Goal: Information Seeking & Learning: Learn about a topic

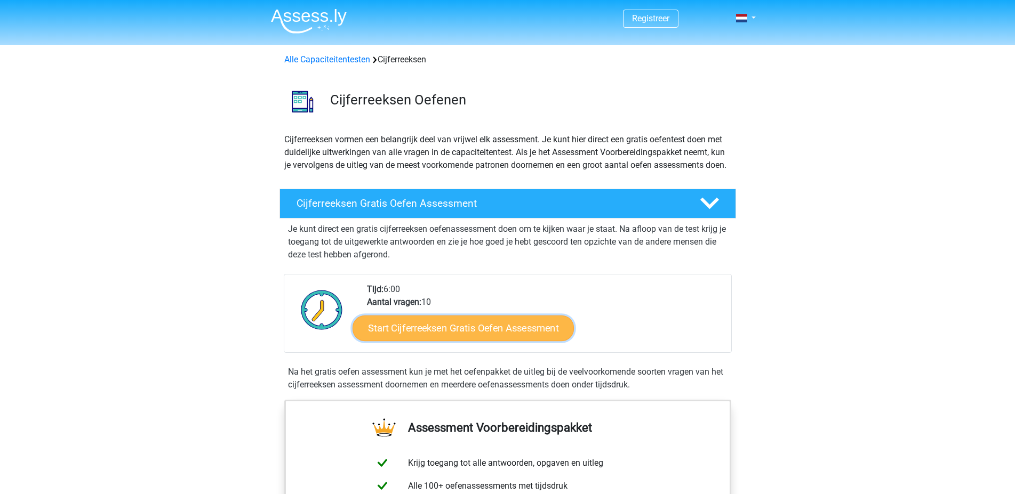
click at [472, 341] on link "Start Cijferreeksen Gratis Oefen Assessment" at bounding box center [462, 328] width 221 height 26
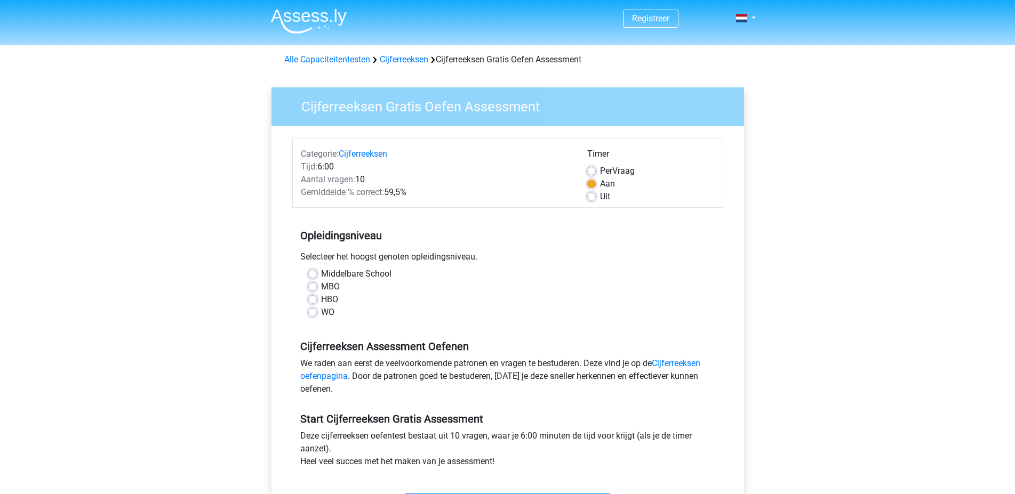
click at [321, 274] on label "Middelbare School" at bounding box center [356, 274] width 70 height 13
click at [312, 274] on input "Middelbare School" at bounding box center [312, 273] width 9 height 11
radio input "true"
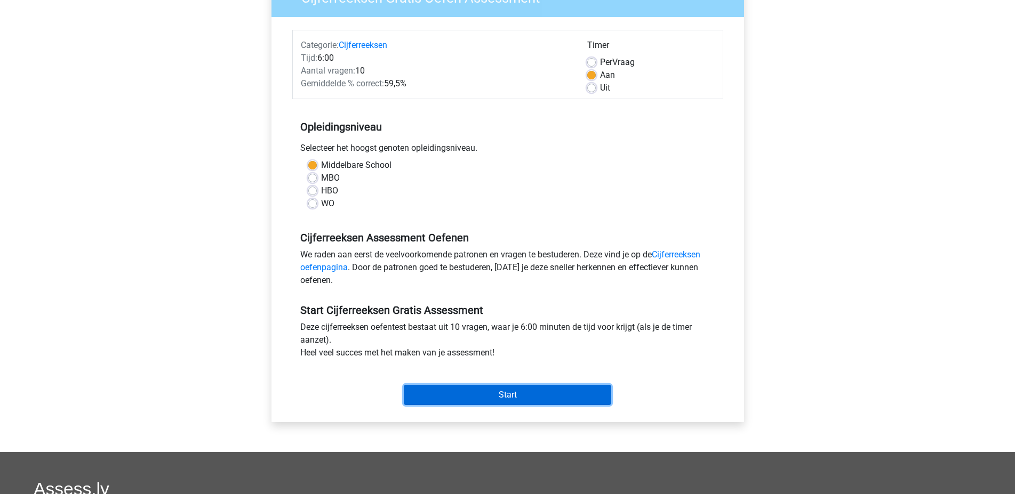
click at [487, 398] on input "Start" at bounding box center [507, 395] width 207 height 20
click at [471, 389] on input "Start" at bounding box center [507, 395] width 207 height 20
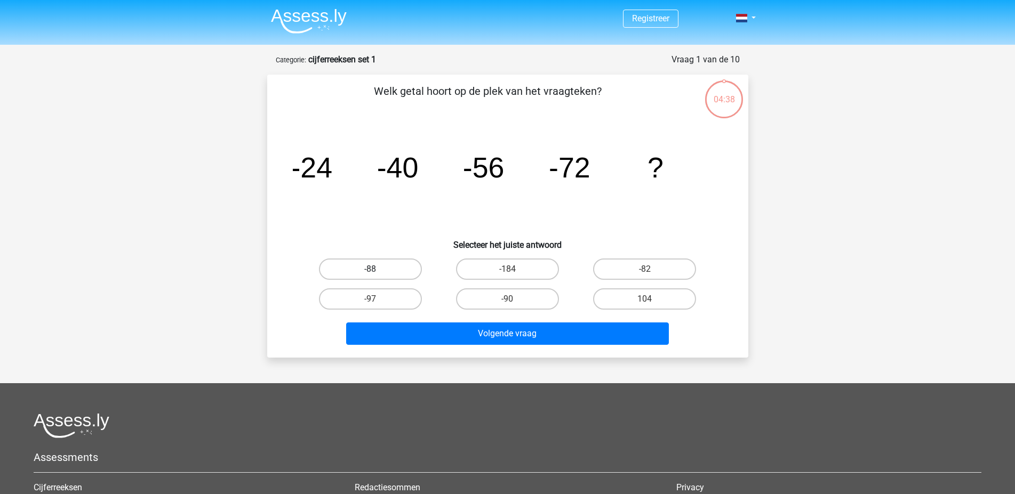
click at [380, 267] on label "-88" at bounding box center [370, 269] width 103 height 21
click at [377, 269] on input "-88" at bounding box center [373, 272] width 7 height 7
radio input "true"
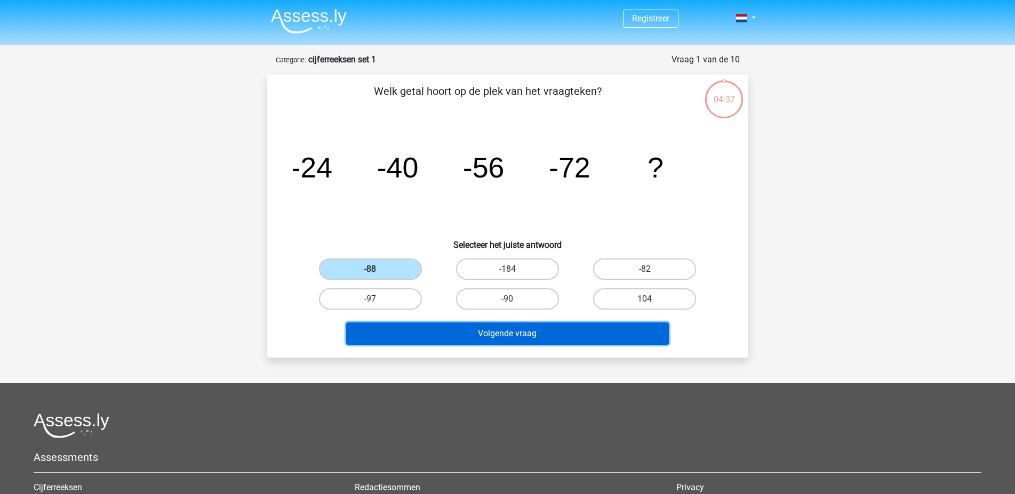
click at [515, 335] on button "Volgende vraag" at bounding box center [507, 334] width 323 height 22
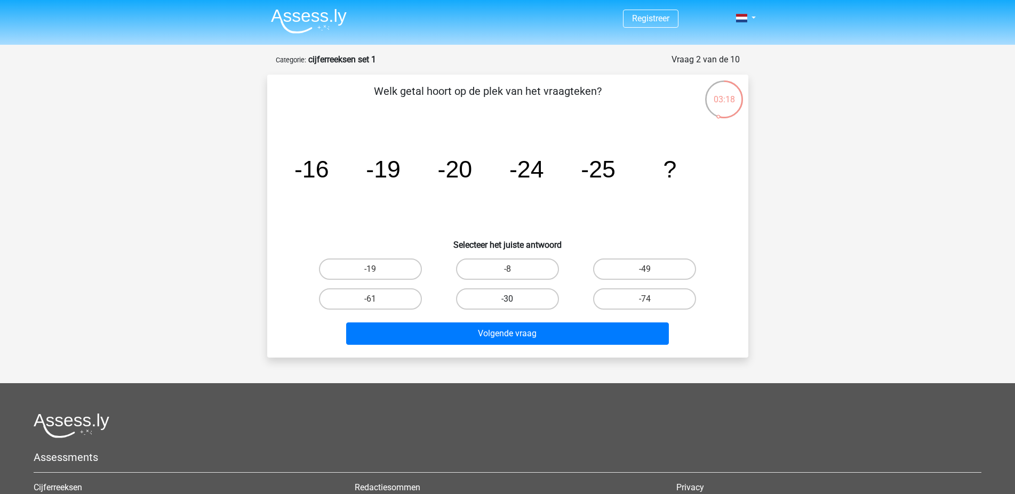
click at [511, 296] on label "-30" at bounding box center [507, 298] width 103 height 21
click at [511, 299] on input "-30" at bounding box center [510, 302] width 7 height 7
radio input "true"
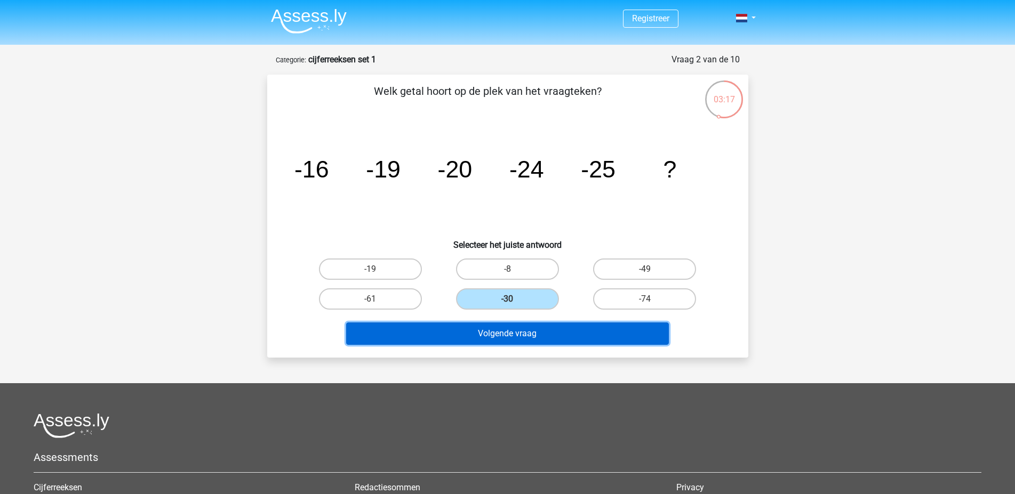
click at [512, 343] on button "Volgende vraag" at bounding box center [507, 334] width 323 height 22
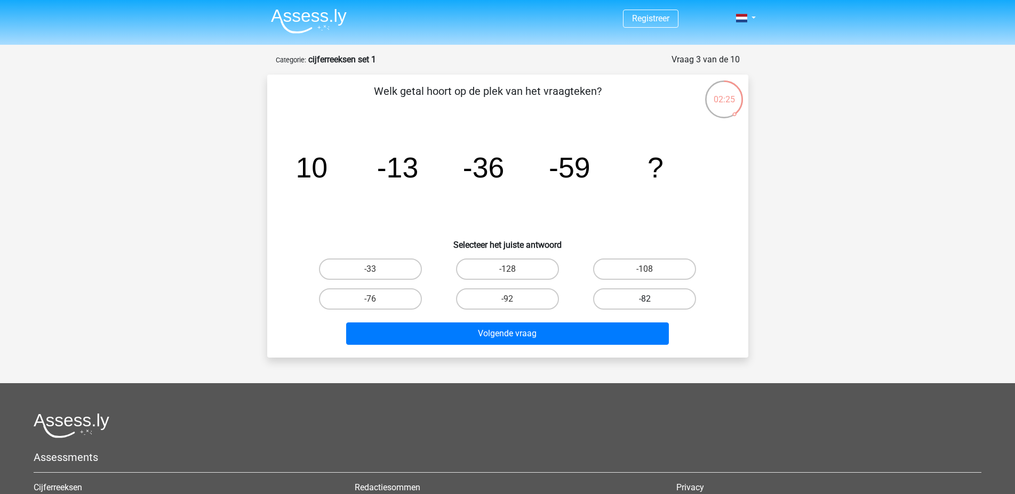
click at [635, 298] on label "-82" at bounding box center [644, 298] width 103 height 21
click at [645, 299] on input "-82" at bounding box center [648, 302] width 7 height 7
radio input "true"
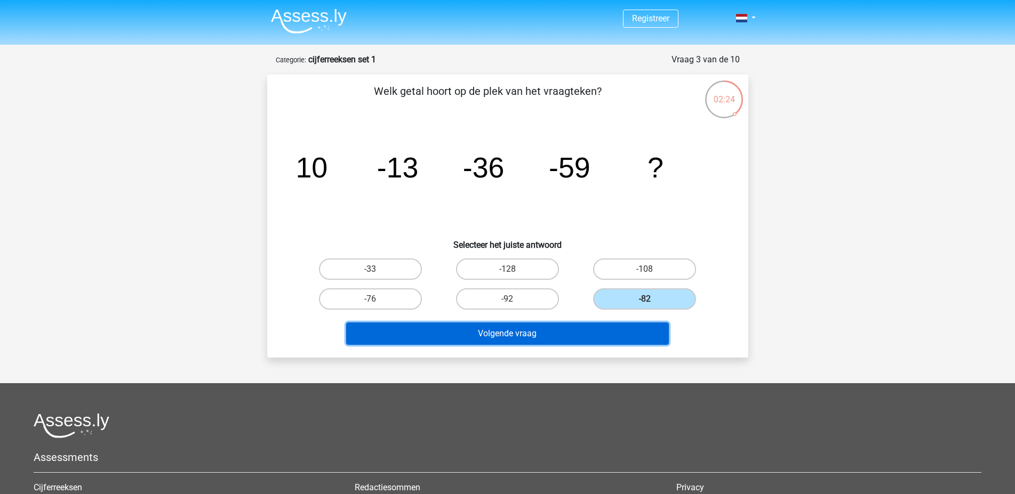
click at [569, 334] on button "Volgende vraag" at bounding box center [507, 334] width 323 height 22
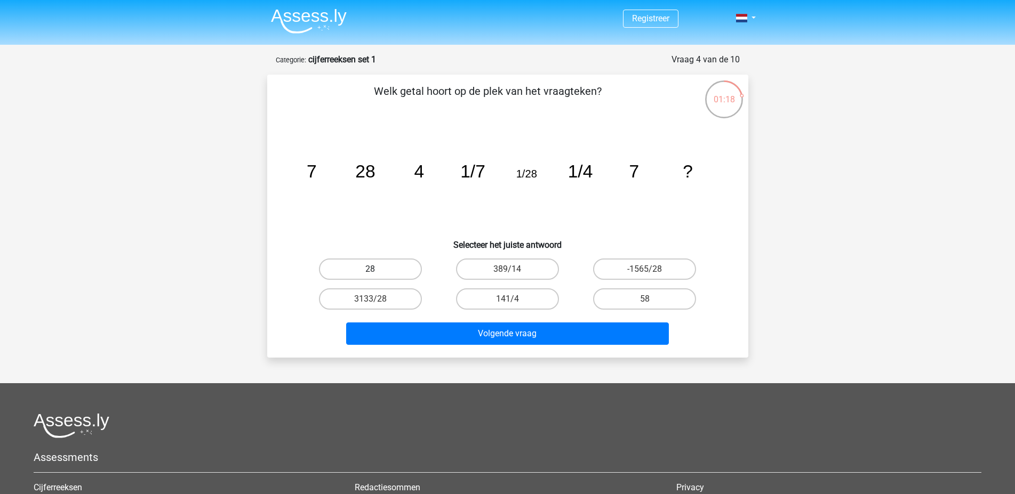
click at [387, 266] on label "28" at bounding box center [370, 269] width 103 height 21
click at [377, 269] on input "28" at bounding box center [373, 272] width 7 height 7
radio input "true"
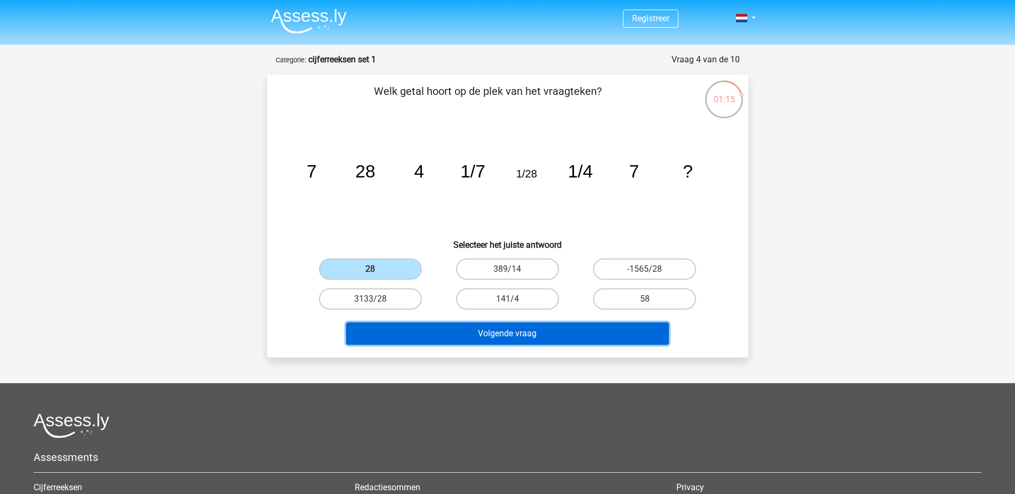
click at [528, 333] on button "Volgende vraag" at bounding box center [507, 334] width 323 height 22
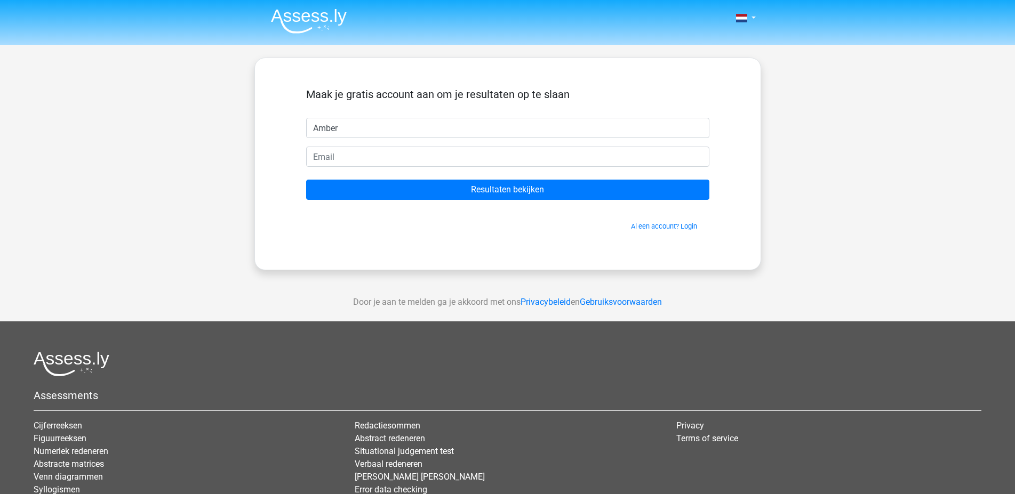
type input "Amber"
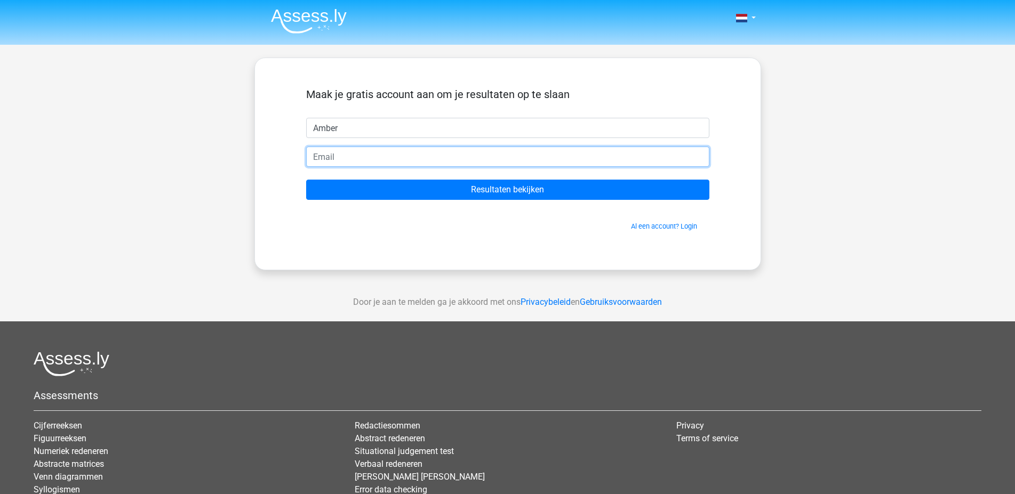
click at [342, 153] on input "email" at bounding box center [507, 157] width 403 height 20
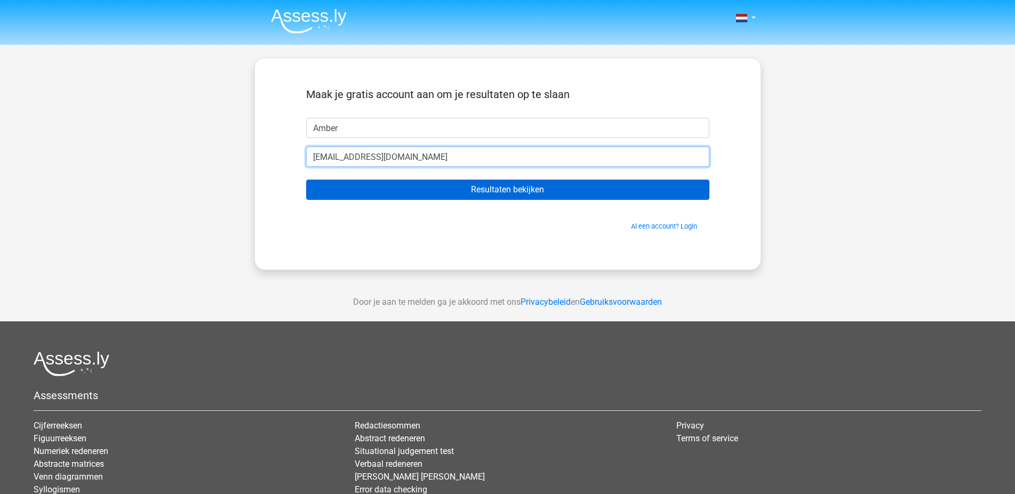
type input "sterre933@gmail.com"
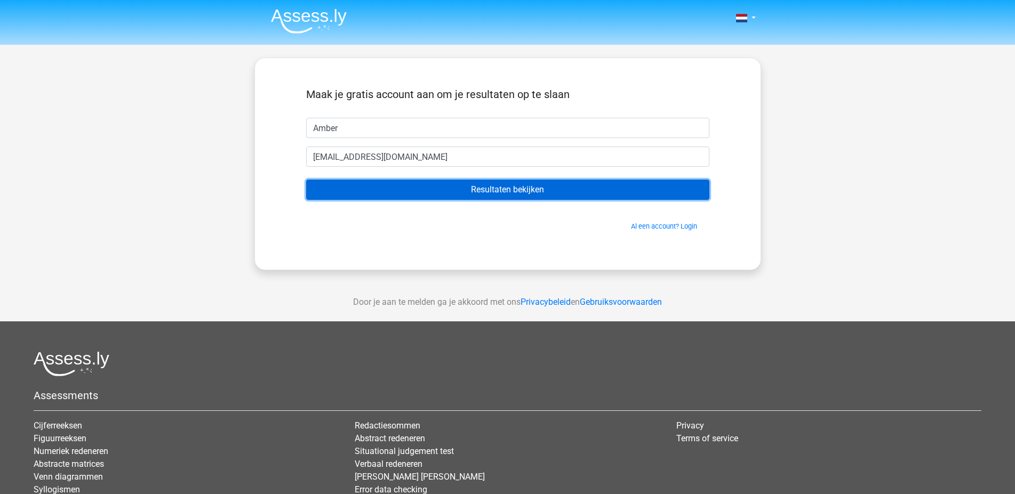
click at [453, 187] on input "Resultaten bekijken" at bounding box center [507, 190] width 403 height 20
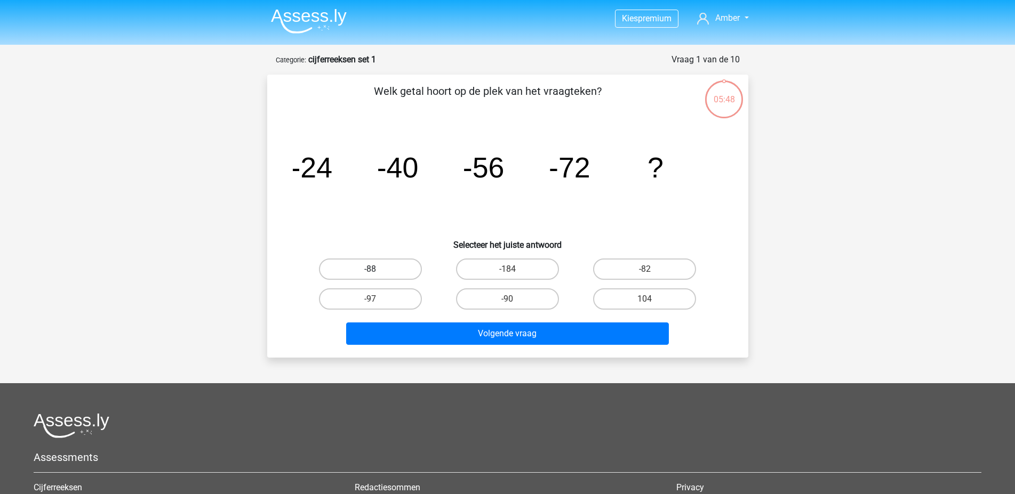
click at [348, 265] on label "-88" at bounding box center [370, 269] width 103 height 21
click at [370, 269] on input "-88" at bounding box center [373, 272] width 7 height 7
radio input "true"
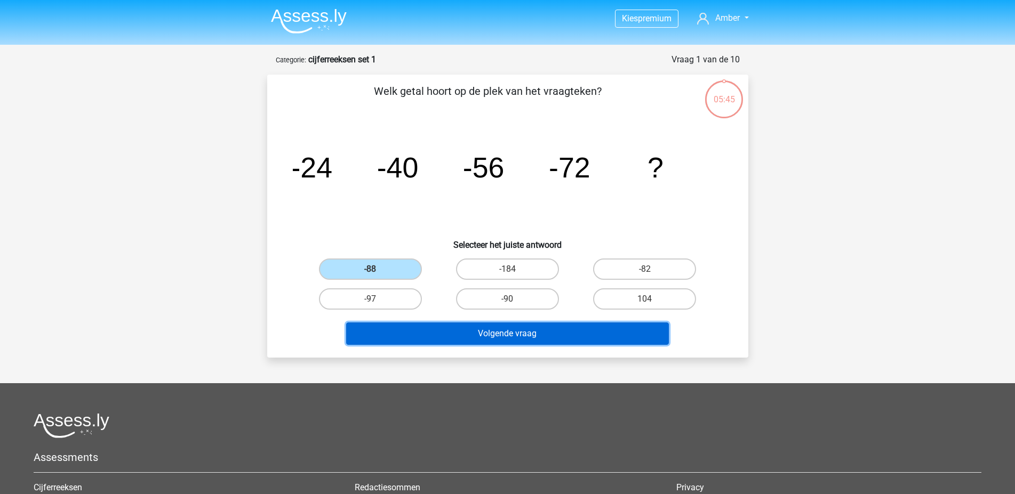
click at [500, 334] on button "Volgende vraag" at bounding box center [507, 334] width 323 height 22
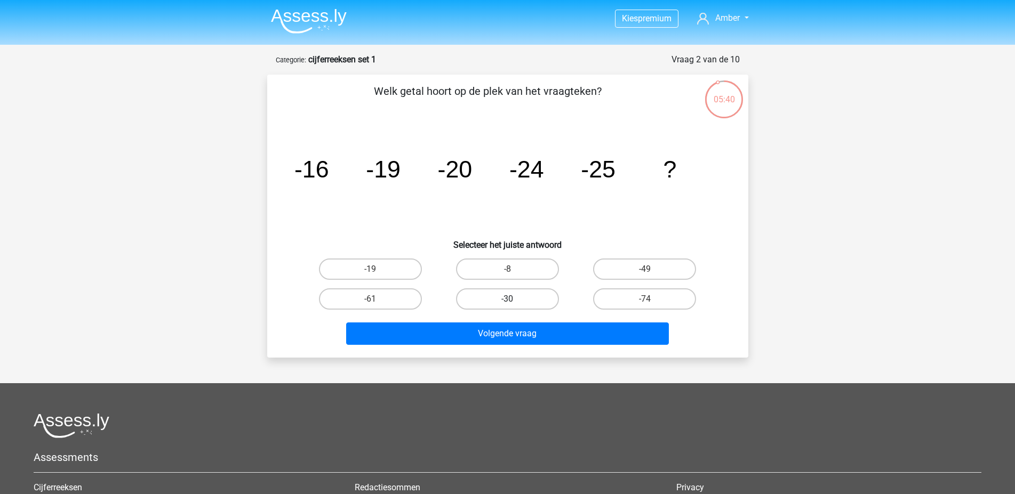
click at [527, 302] on label "-30" at bounding box center [507, 298] width 103 height 21
click at [514, 302] on input "-30" at bounding box center [510, 302] width 7 height 7
radio input "true"
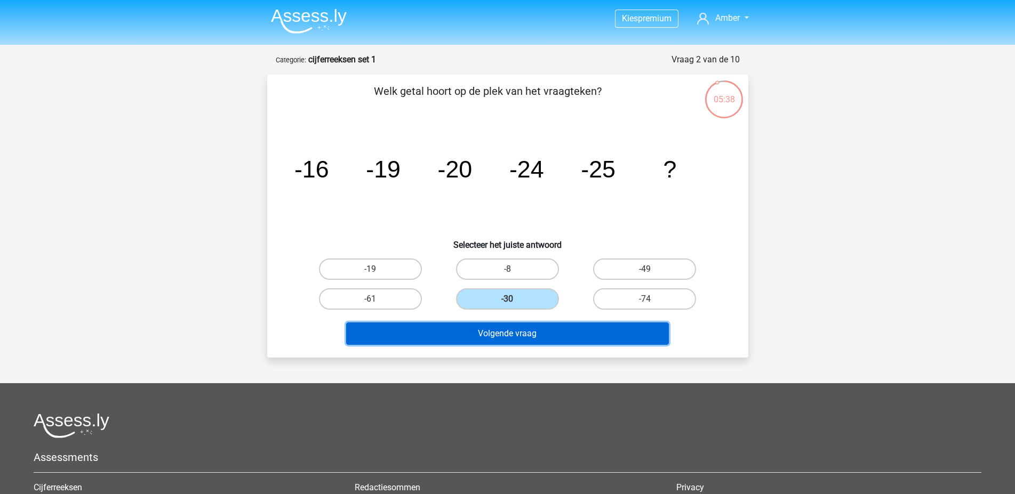
click at [519, 336] on button "Volgende vraag" at bounding box center [507, 334] width 323 height 22
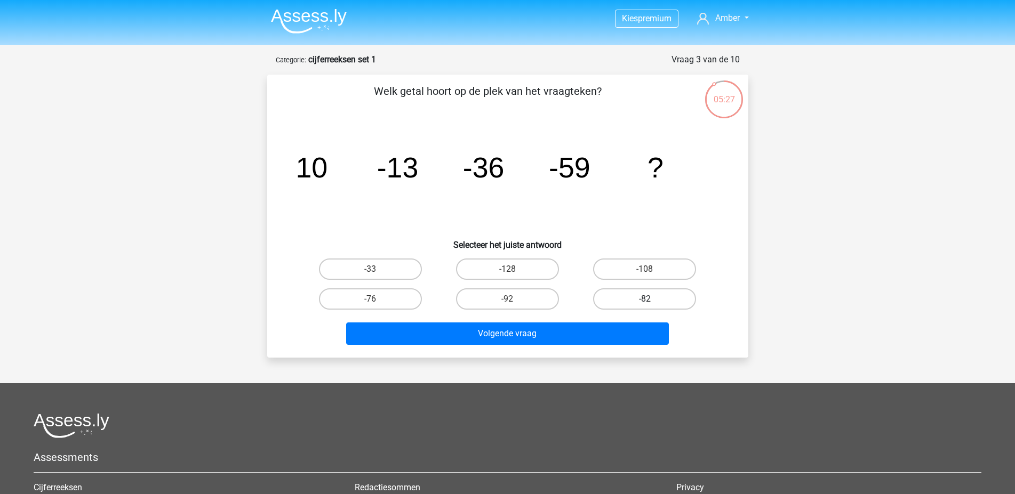
click at [623, 297] on label "-82" at bounding box center [644, 298] width 103 height 21
click at [645, 299] on input "-82" at bounding box center [648, 302] width 7 height 7
radio input "true"
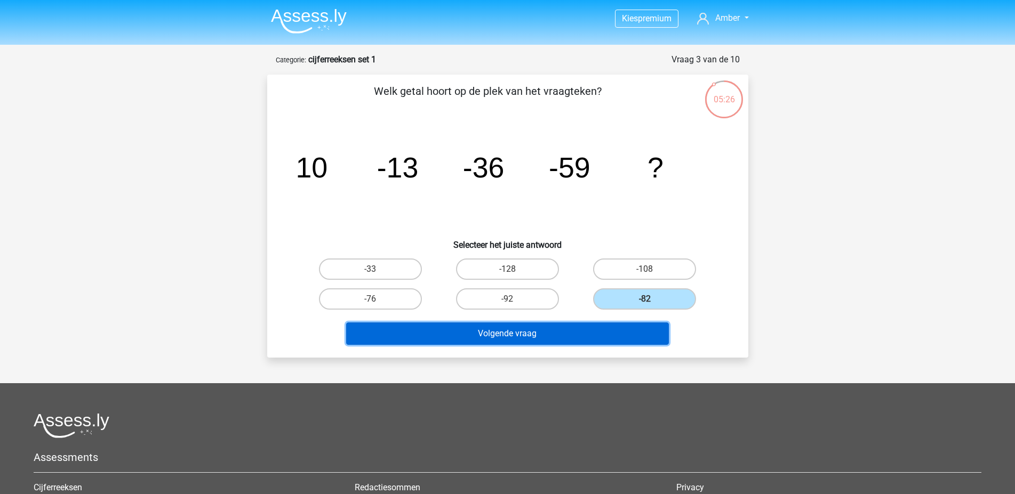
click at [537, 332] on button "Volgende vraag" at bounding box center [507, 334] width 323 height 22
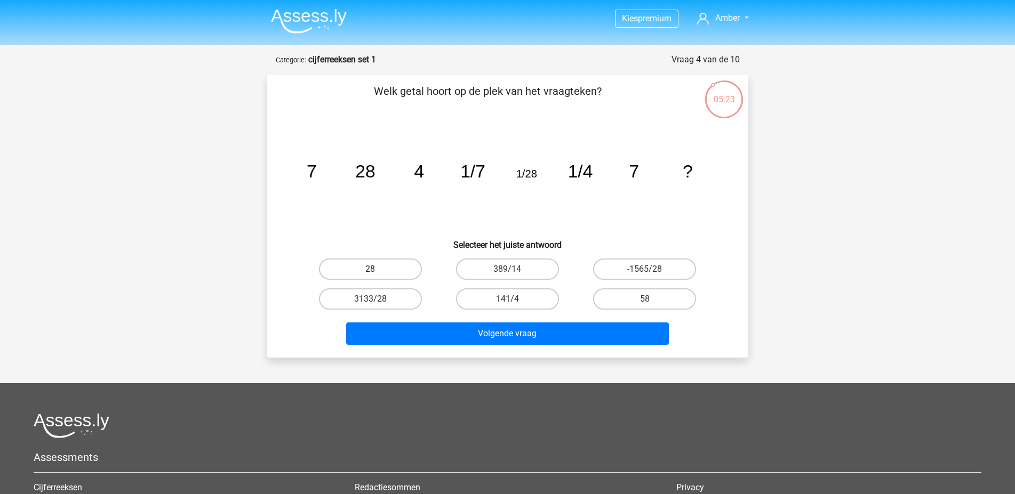
click at [395, 268] on label "28" at bounding box center [370, 269] width 103 height 21
click at [377, 269] on input "28" at bounding box center [373, 272] width 7 height 7
radio input "true"
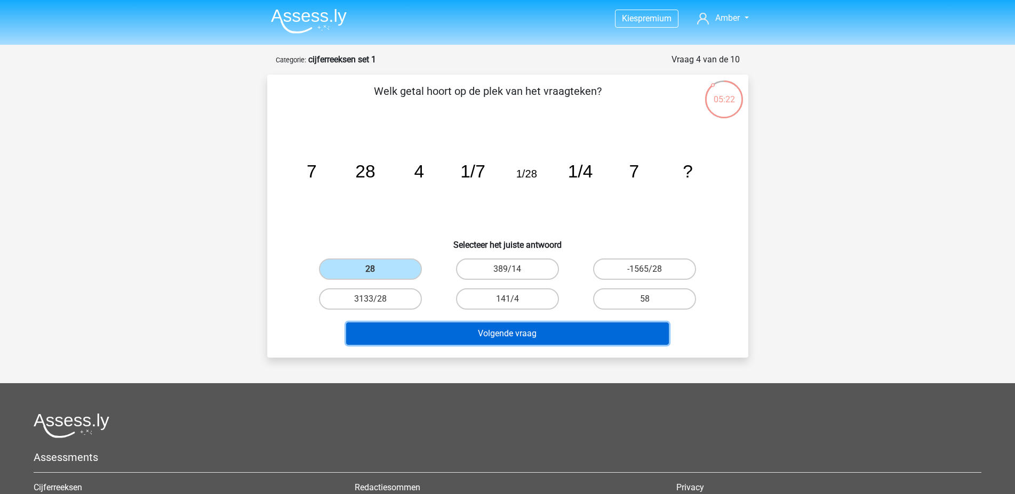
click at [516, 338] on button "Volgende vraag" at bounding box center [507, 334] width 323 height 22
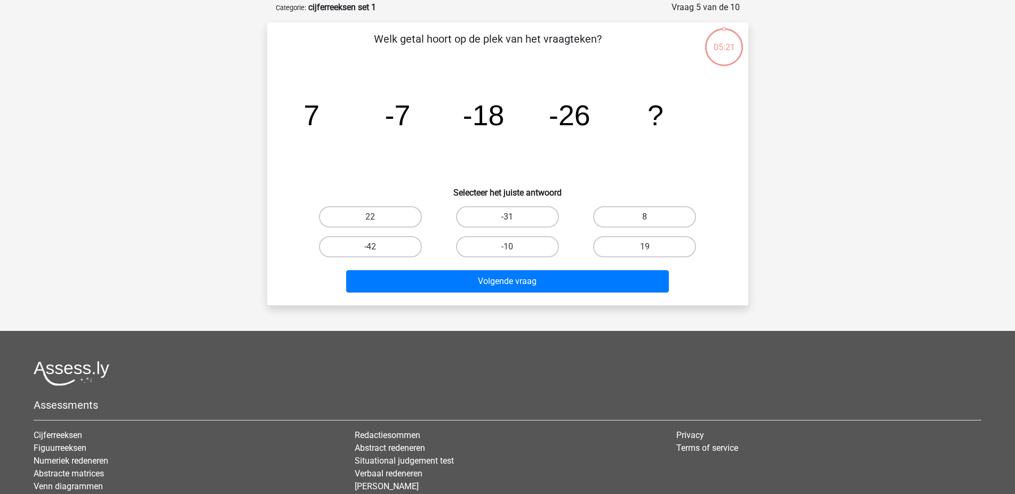
scroll to position [53, 0]
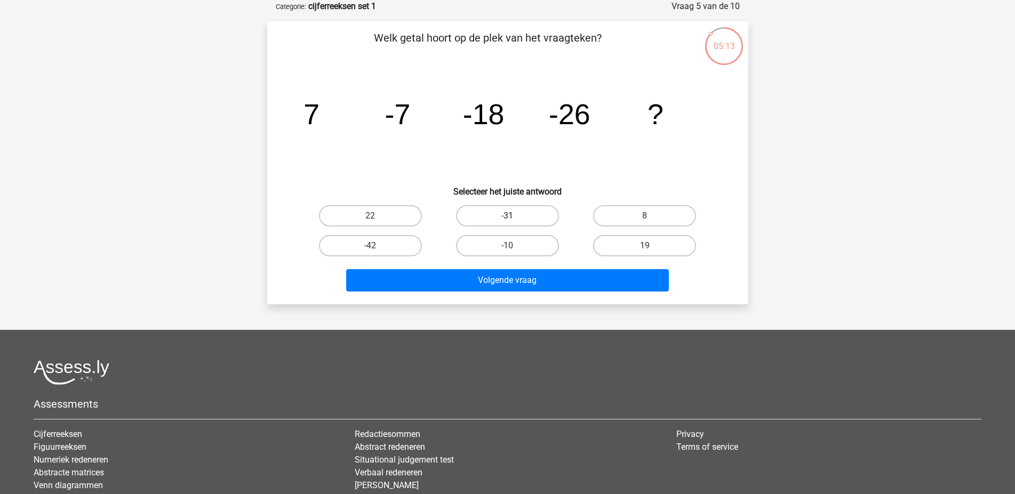
click at [499, 218] on label "-31" at bounding box center [507, 215] width 103 height 21
click at [507, 218] on input "-31" at bounding box center [510, 219] width 7 height 7
radio input "true"
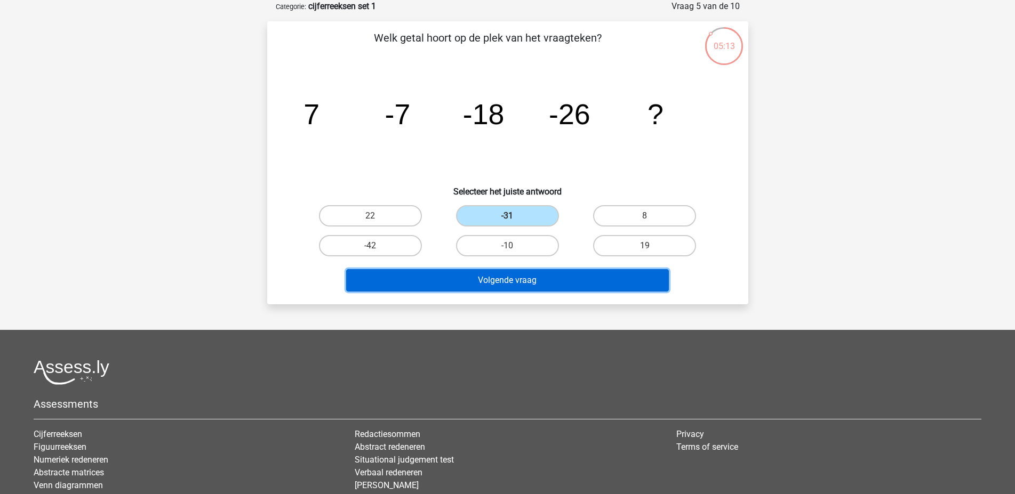
click at [505, 280] on button "Volgende vraag" at bounding box center [507, 280] width 323 height 22
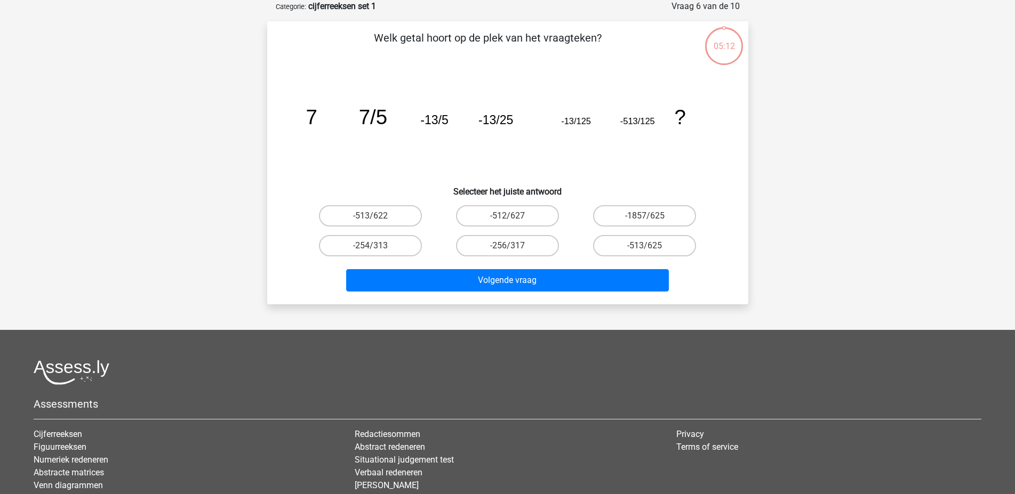
scroll to position [0, 0]
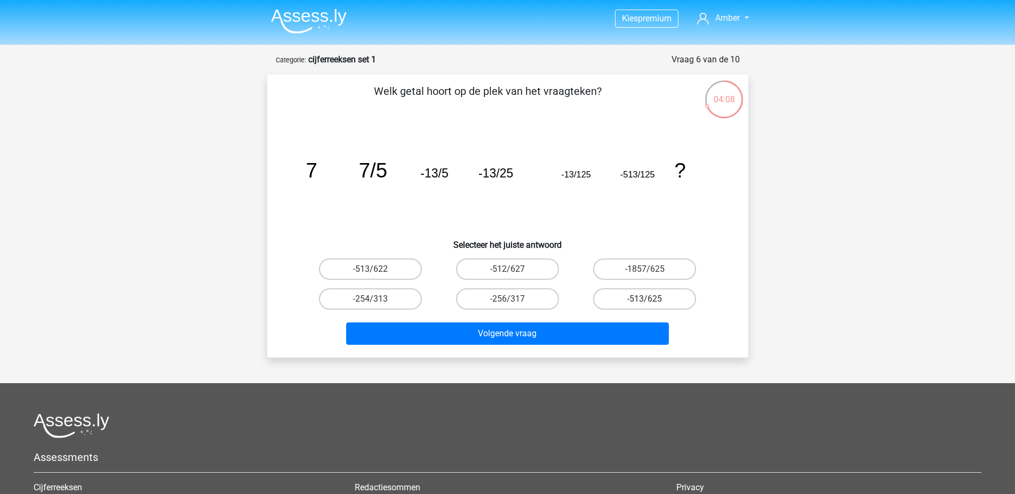
click at [623, 301] on label "-513/625" at bounding box center [644, 298] width 103 height 21
click at [645, 301] on input "-513/625" at bounding box center [648, 302] width 7 height 7
radio input "true"
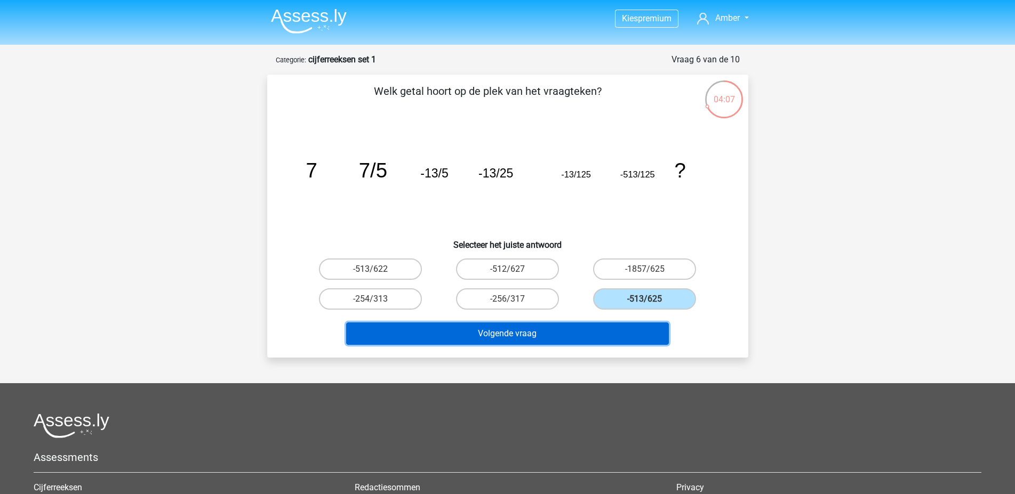
click at [584, 327] on button "Volgende vraag" at bounding box center [507, 334] width 323 height 22
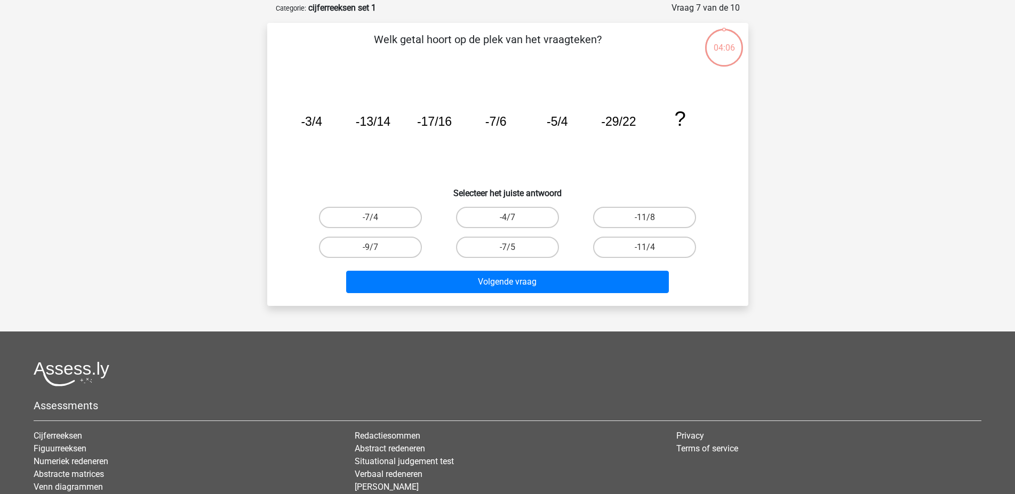
scroll to position [53, 0]
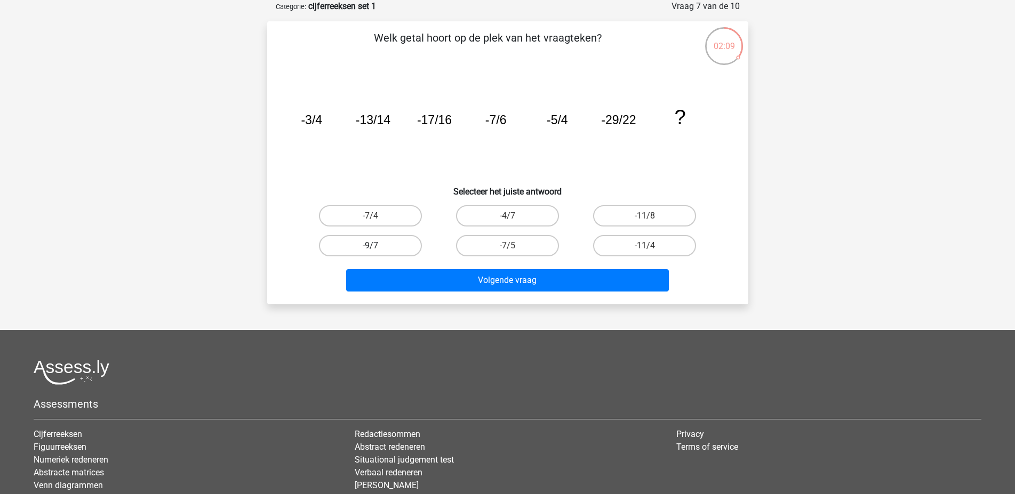
click at [387, 248] on label "-9/7" at bounding box center [370, 245] width 103 height 21
click at [377, 248] on input "-9/7" at bounding box center [373, 249] width 7 height 7
radio input "true"
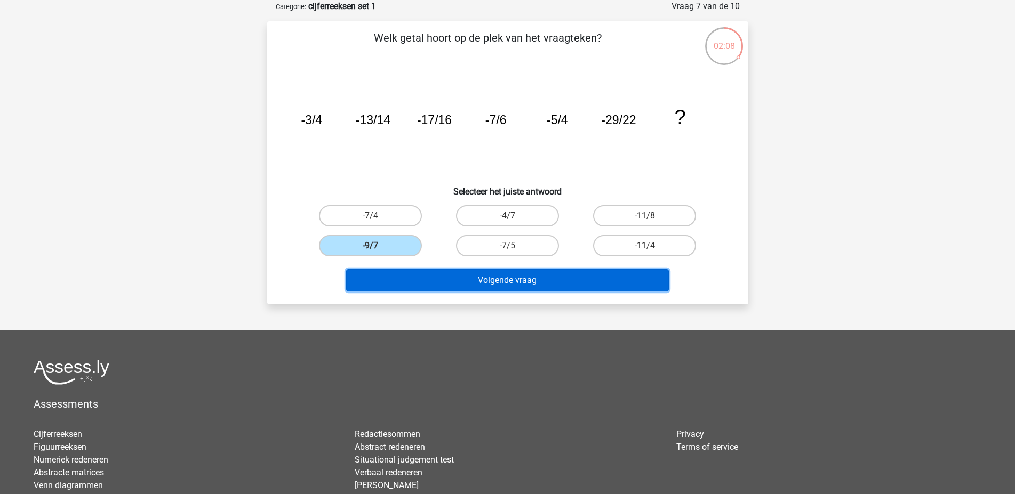
click at [484, 291] on button "Volgende vraag" at bounding box center [507, 280] width 323 height 22
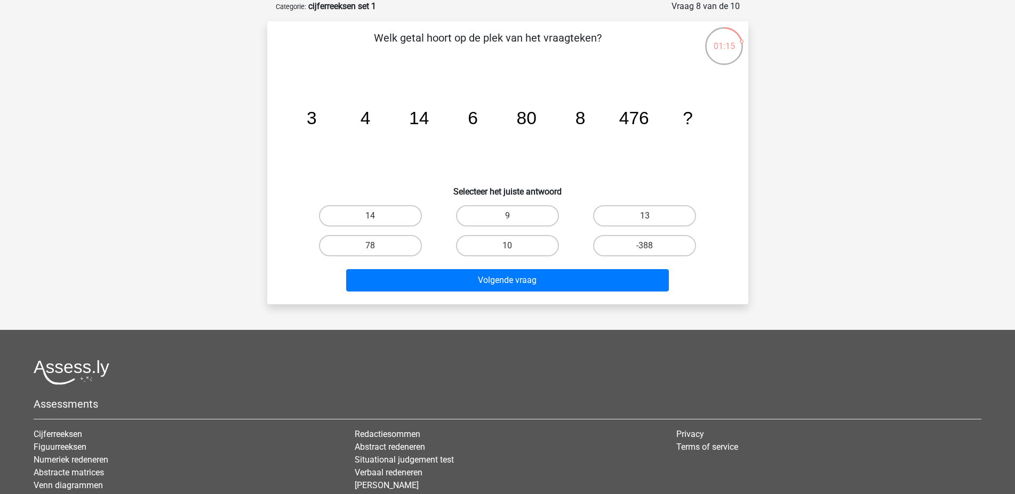
click at [327, 153] on icon "image/svg+xml 3 4 14 6 80 8 476 ?" at bounding box center [508, 124] width 430 height 108
click at [516, 245] on label "10" at bounding box center [507, 245] width 103 height 21
click at [514, 246] on input "10" at bounding box center [510, 249] width 7 height 7
radio input "true"
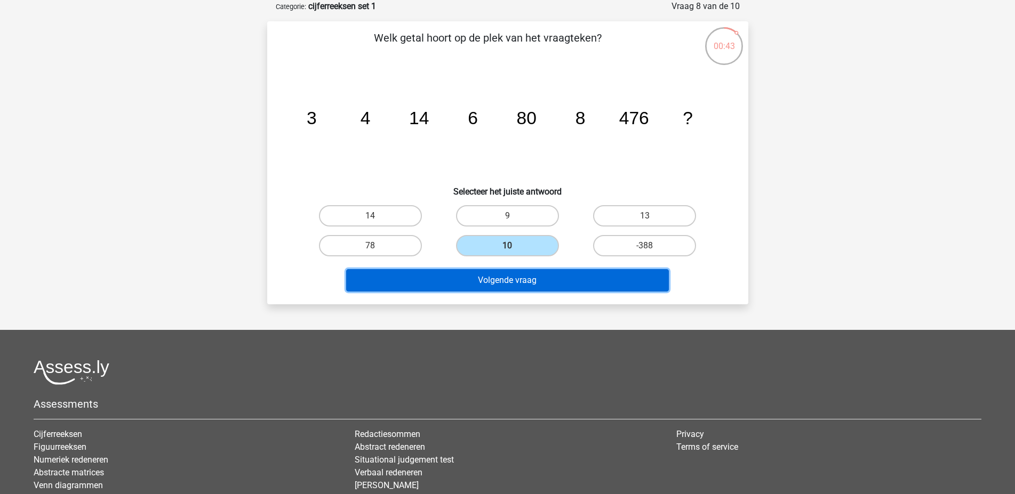
click at [529, 281] on button "Volgende vraag" at bounding box center [507, 280] width 323 height 22
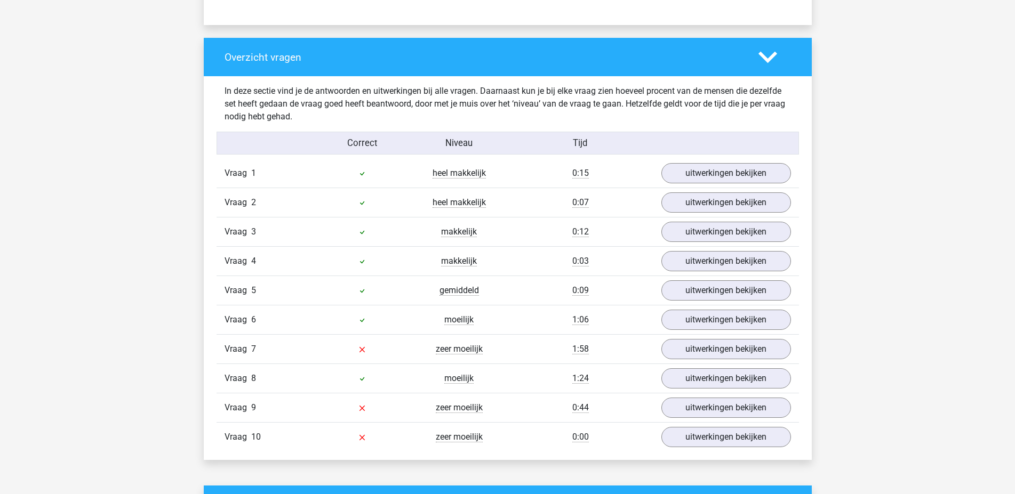
scroll to position [816, 0]
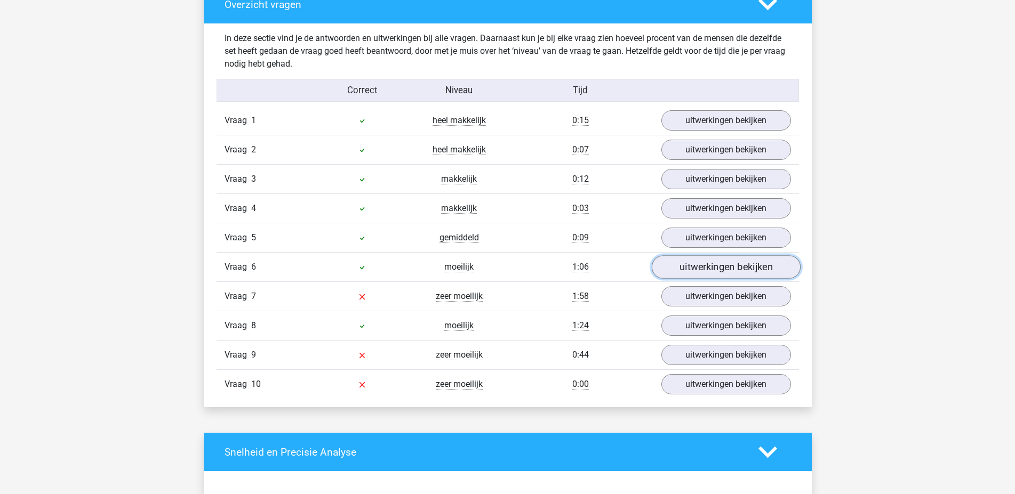
click at [677, 264] on link "uitwerkingen bekijken" at bounding box center [725, 267] width 149 height 23
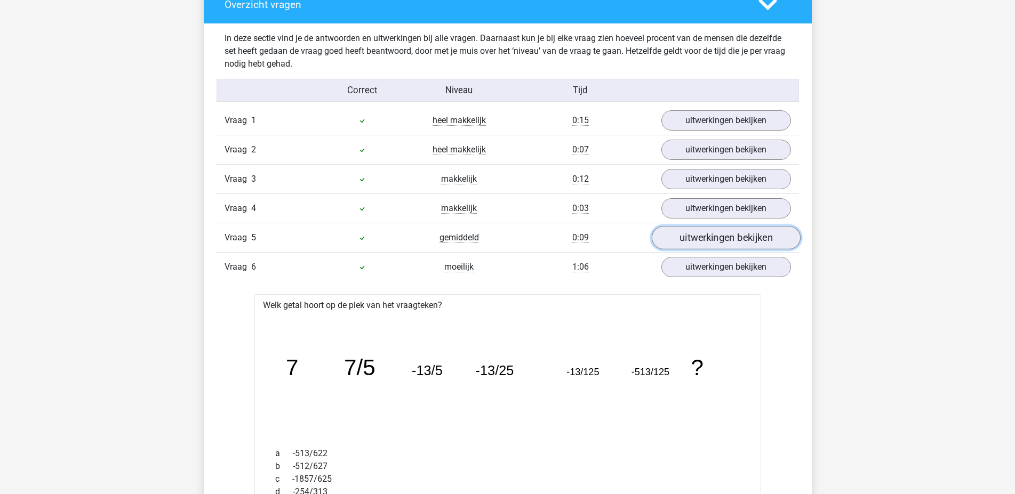
click at [685, 236] on link "uitwerkingen bekijken" at bounding box center [725, 238] width 149 height 23
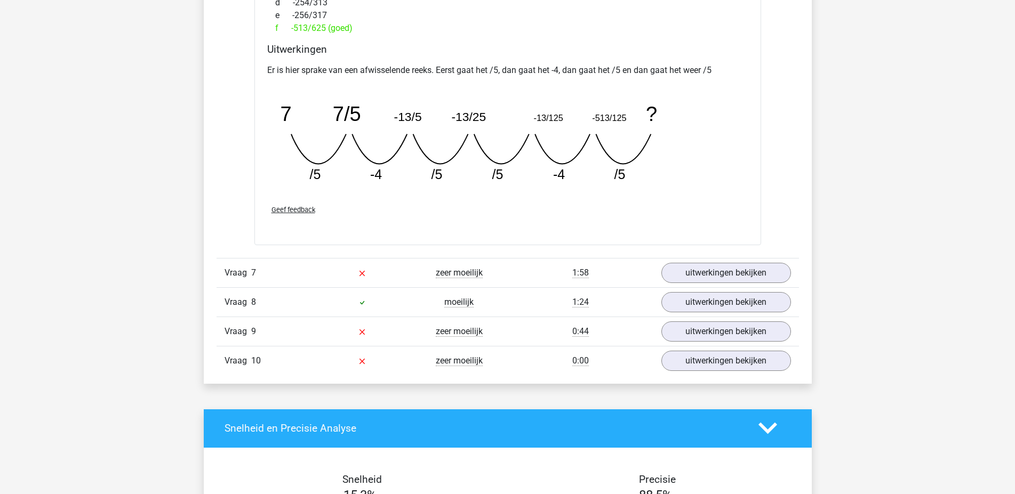
scroll to position [2012, 0]
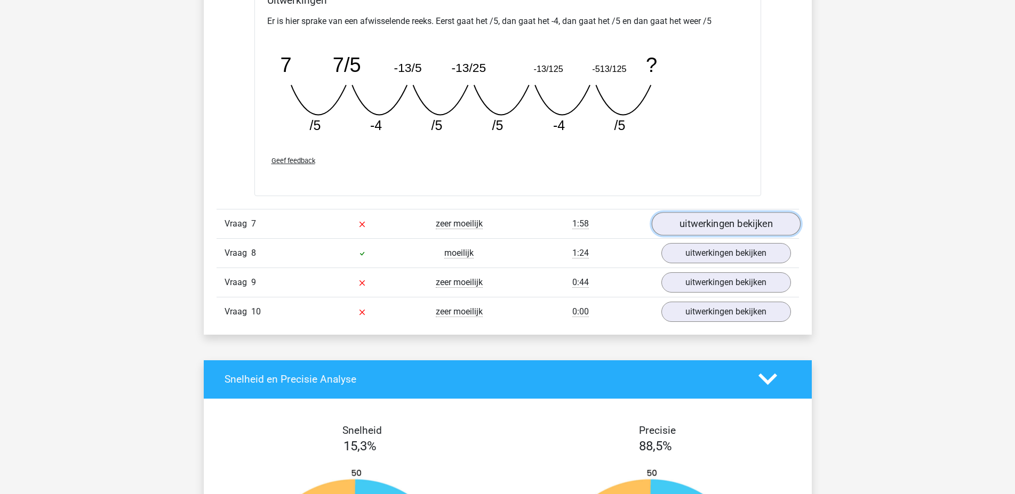
click at [680, 224] on link "uitwerkingen bekijken" at bounding box center [725, 223] width 149 height 23
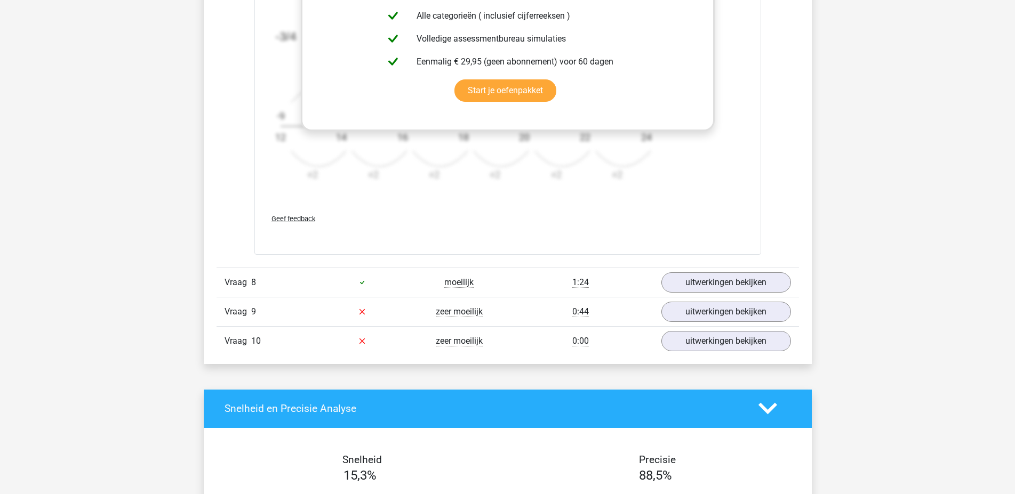
scroll to position [2665, 0]
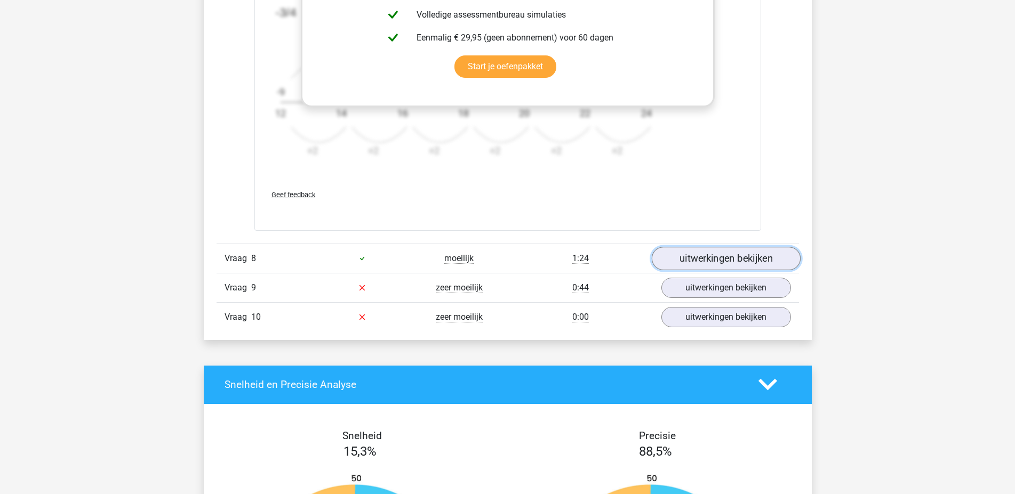
click at [683, 256] on link "uitwerkingen bekijken" at bounding box center [725, 258] width 149 height 23
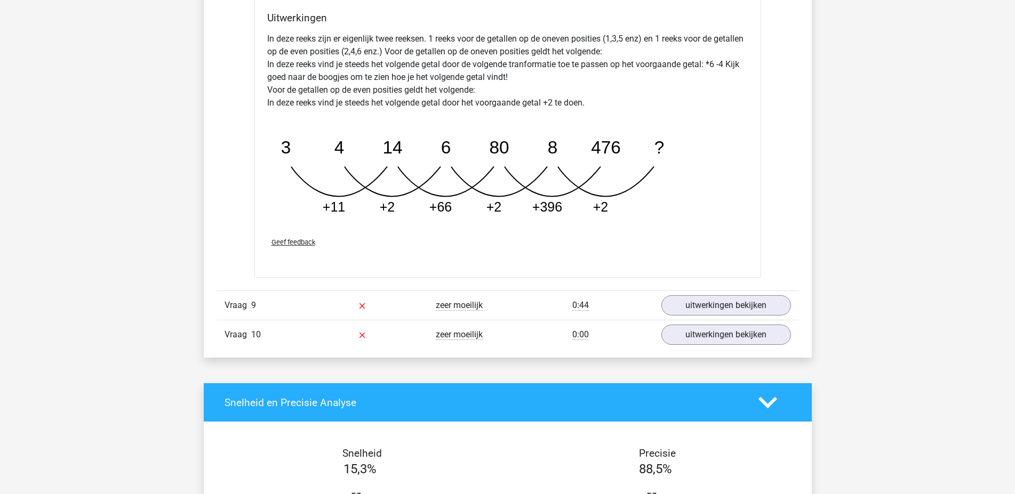
scroll to position [3209, 0]
